Goal: Task Accomplishment & Management: Use online tool/utility

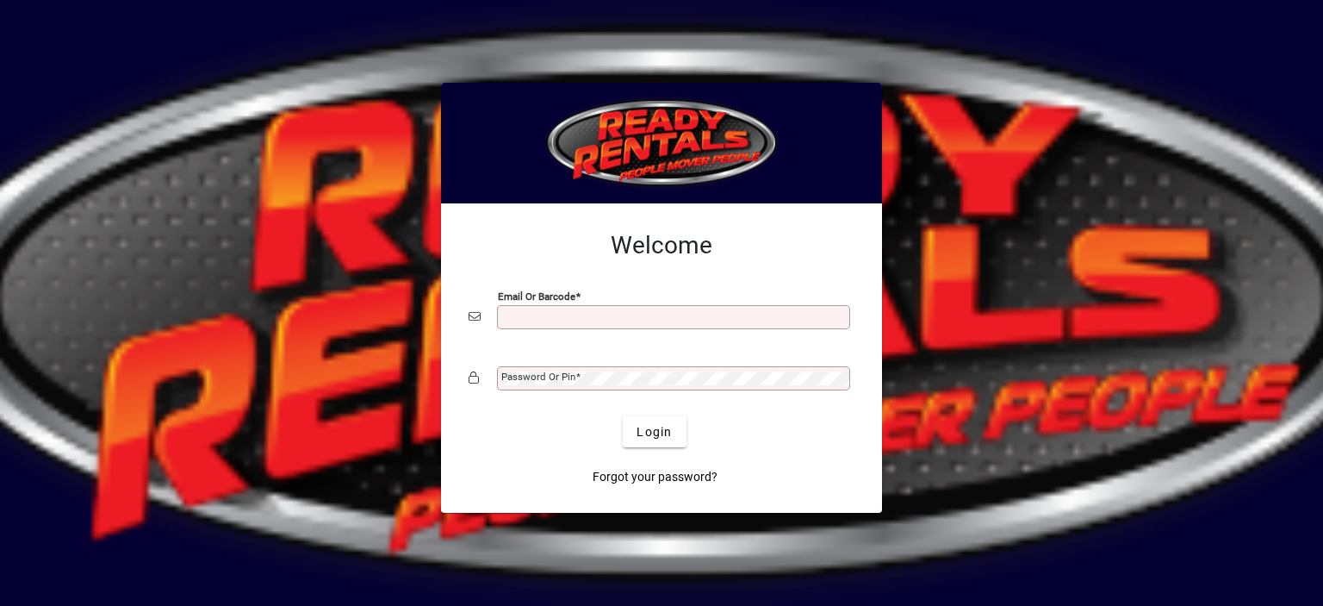
click at [522, 317] on input "Email or Barcode" at bounding box center [675, 317] width 348 height 14
type input "**********"
click at [513, 376] on mat-label "Password or Pin" at bounding box center [538, 376] width 74 height 12
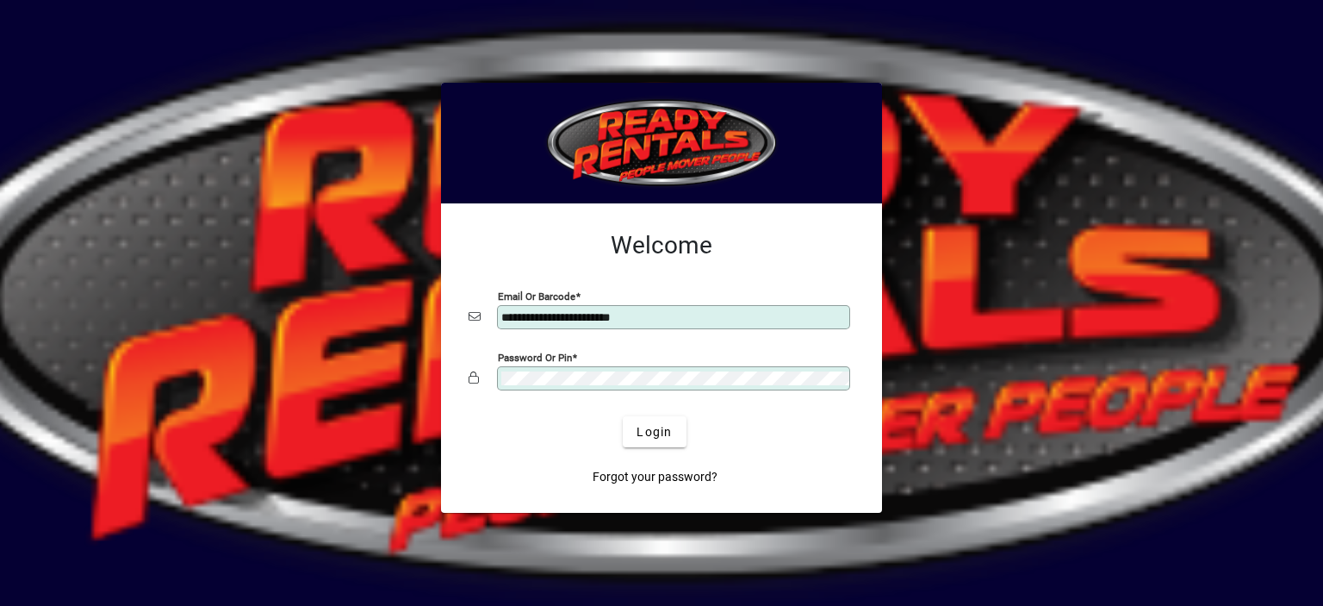
click at [623, 416] on button "Login" at bounding box center [654, 431] width 63 height 31
